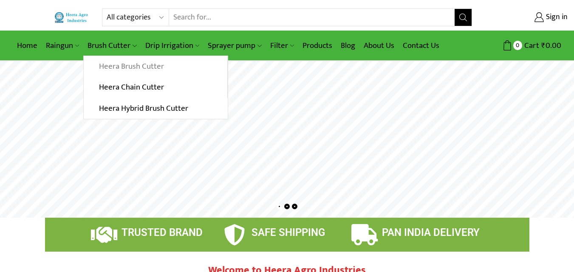
click at [123, 62] on link "Heera Brush Cutter" at bounding box center [155, 66] width 143 height 21
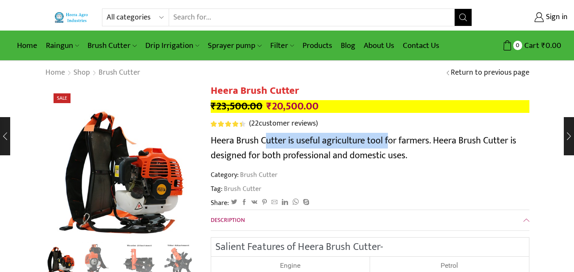
drag, startPoint x: 266, startPoint y: 140, endPoint x: 406, endPoint y: 138, distance: 139.8
click at [395, 138] on span "Heera Brush Cutter is useful agriculture tool for farmers. Heera Brush Cutter i…" at bounding box center [363, 148] width 305 height 31
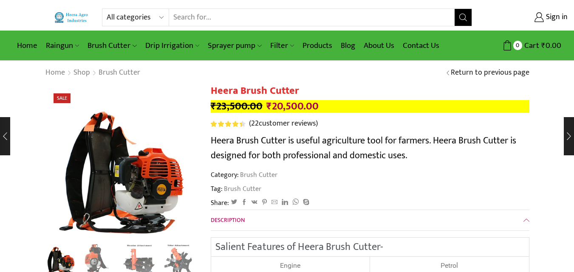
click at [409, 138] on span "Heera Brush Cutter is useful agriculture tool for farmers. Heera Brush Cutter i…" at bounding box center [363, 148] width 305 height 31
